Goal: Task Accomplishment & Management: Use online tool/utility

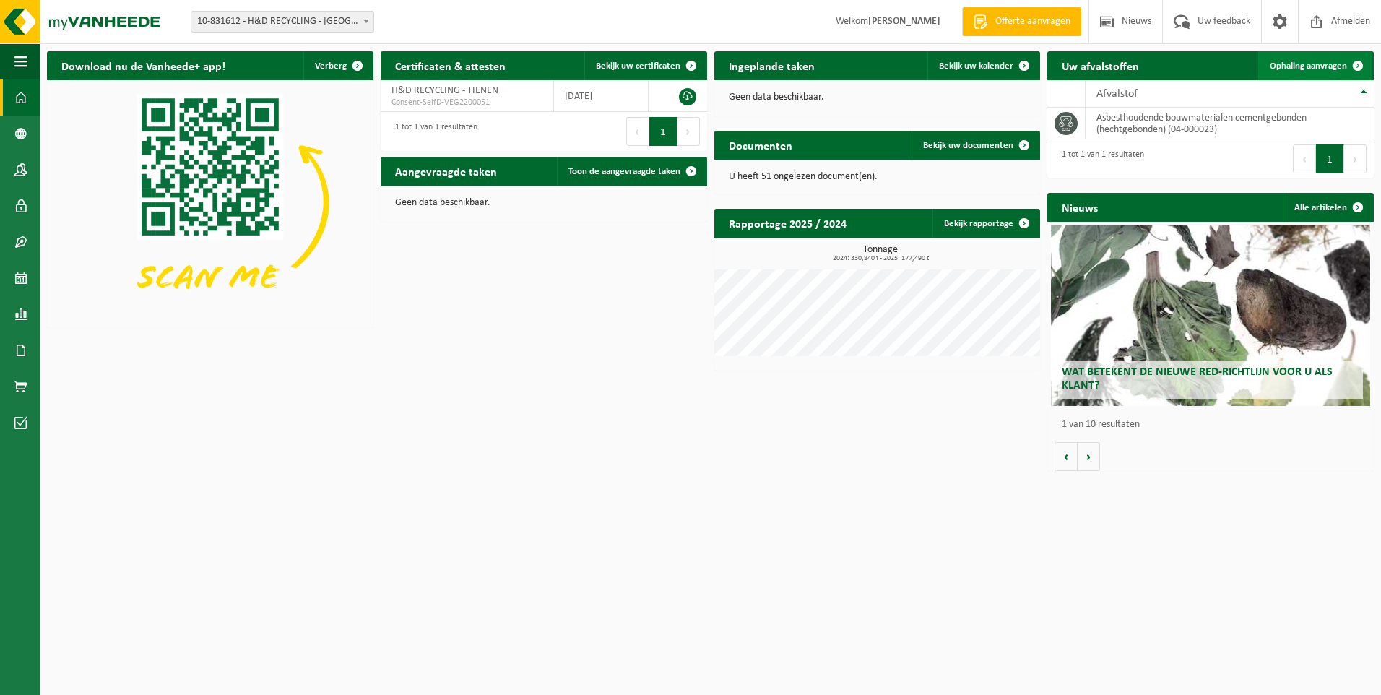
click at [1330, 65] on span "Ophaling aanvragen" at bounding box center [1308, 65] width 77 height 9
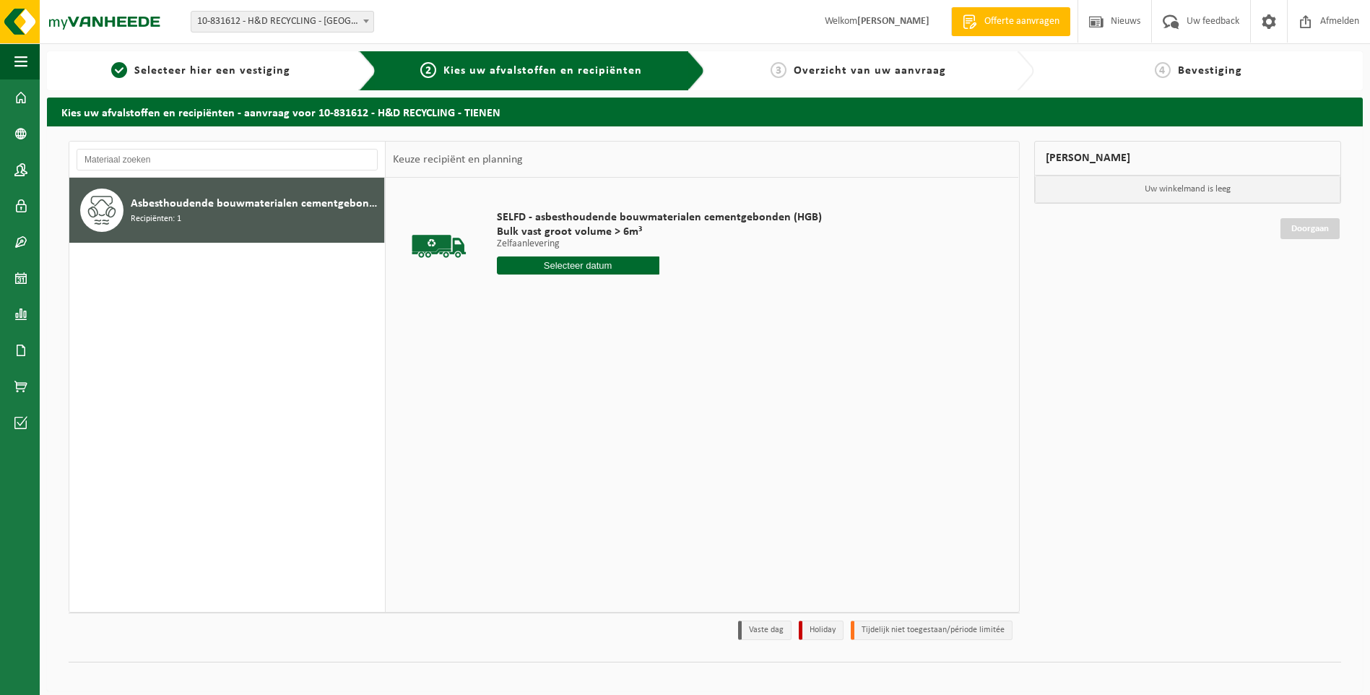
click at [597, 264] on input "text" at bounding box center [578, 265] width 162 height 18
click at [587, 395] on div "18" at bounding box center [585, 393] width 25 height 23
type input "Van [DATE]"
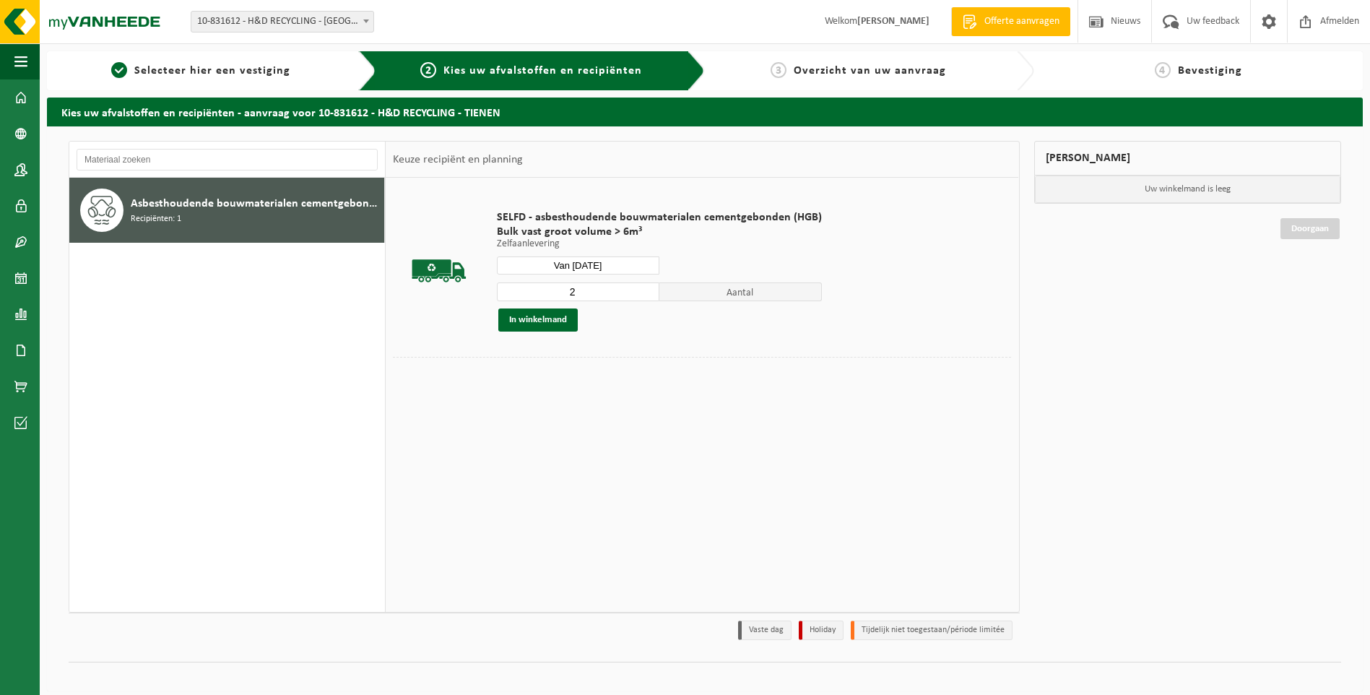
type input "2"
click at [647, 288] on input "2" at bounding box center [578, 291] width 162 height 19
click at [530, 323] on button "In winkelmand" at bounding box center [537, 319] width 79 height 23
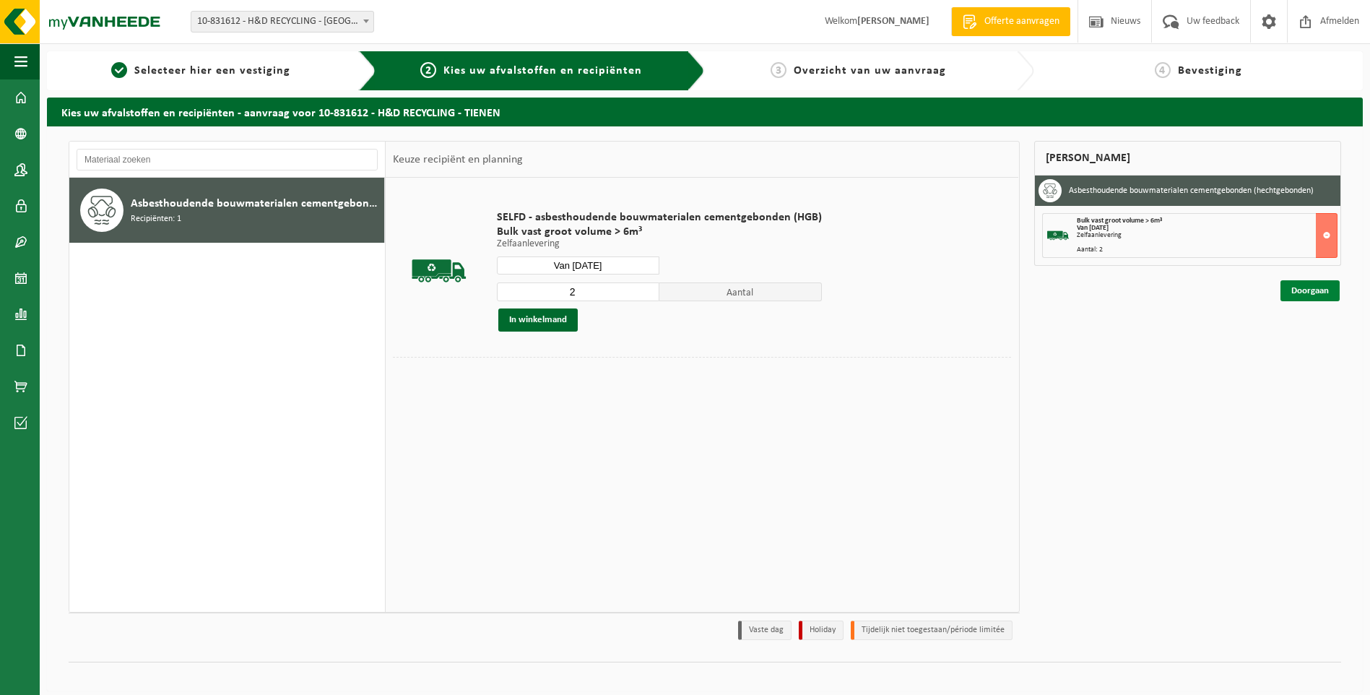
click at [1303, 293] on link "Doorgaan" at bounding box center [1309, 290] width 59 height 21
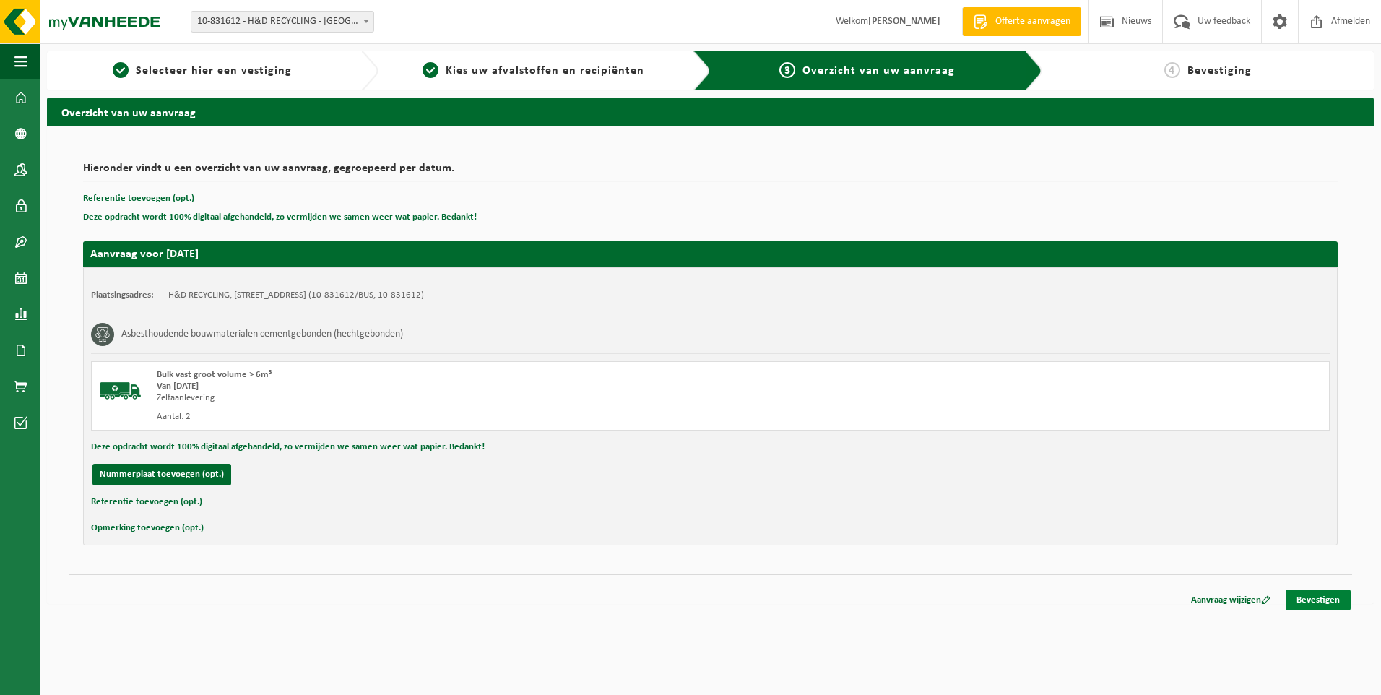
click at [1322, 594] on link "Bevestigen" at bounding box center [1318, 599] width 65 height 21
